Goal: Navigation & Orientation: Find specific page/section

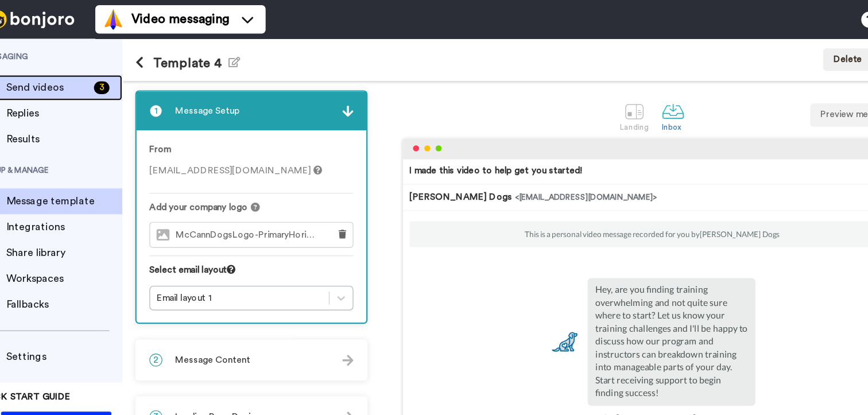
click at [50, 78] on span "Send videos" at bounding box center [70, 78] width 73 height 14
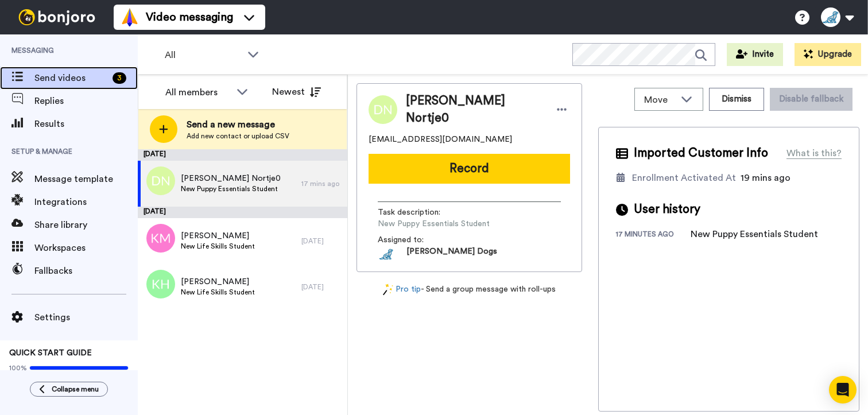
click at [97, 82] on span "Send videos" at bounding box center [70, 78] width 73 height 14
